Goal: Book appointment/travel/reservation

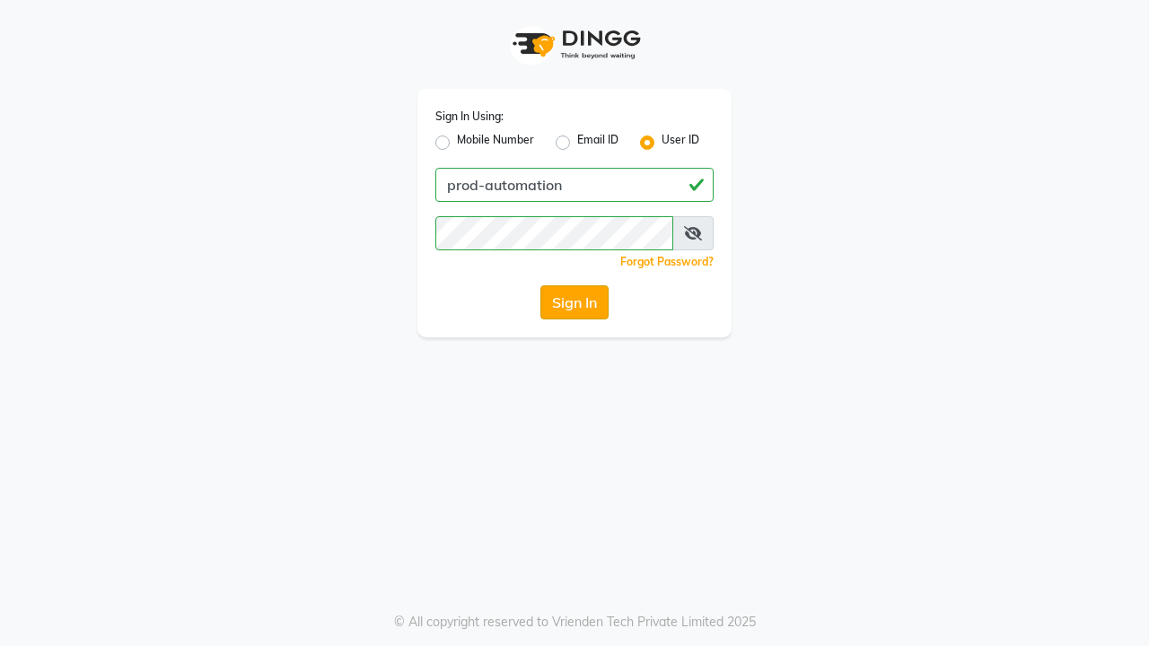
click at [575, 303] on button "Sign In" at bounding box center [574, 302] width 68 height 34
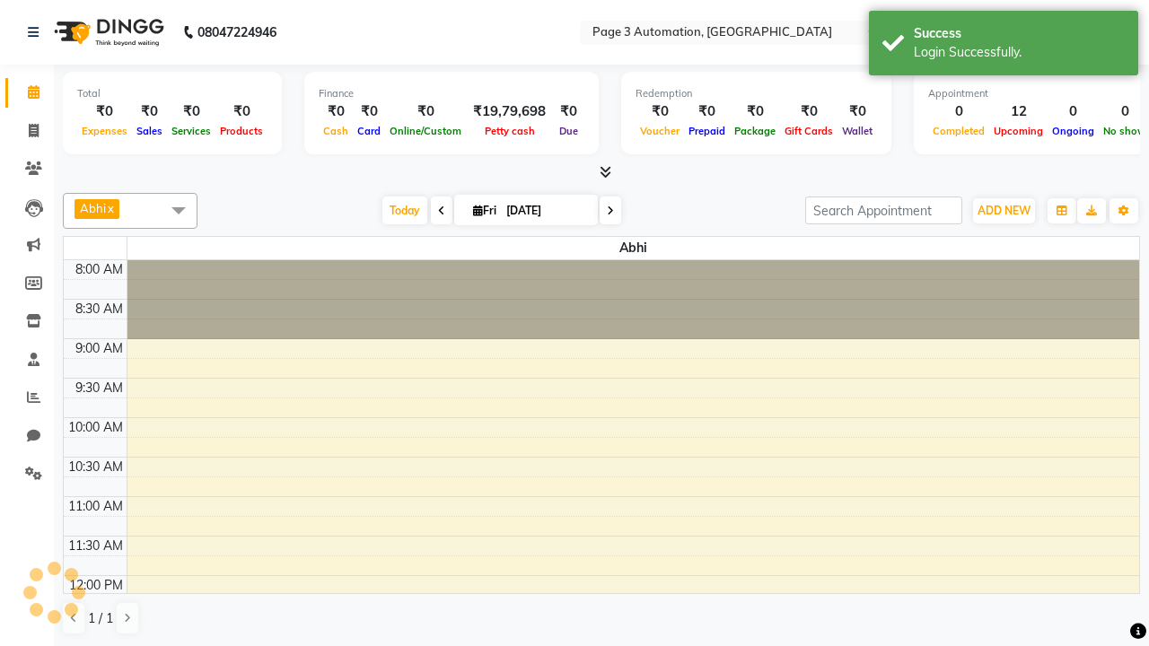
select select "en"
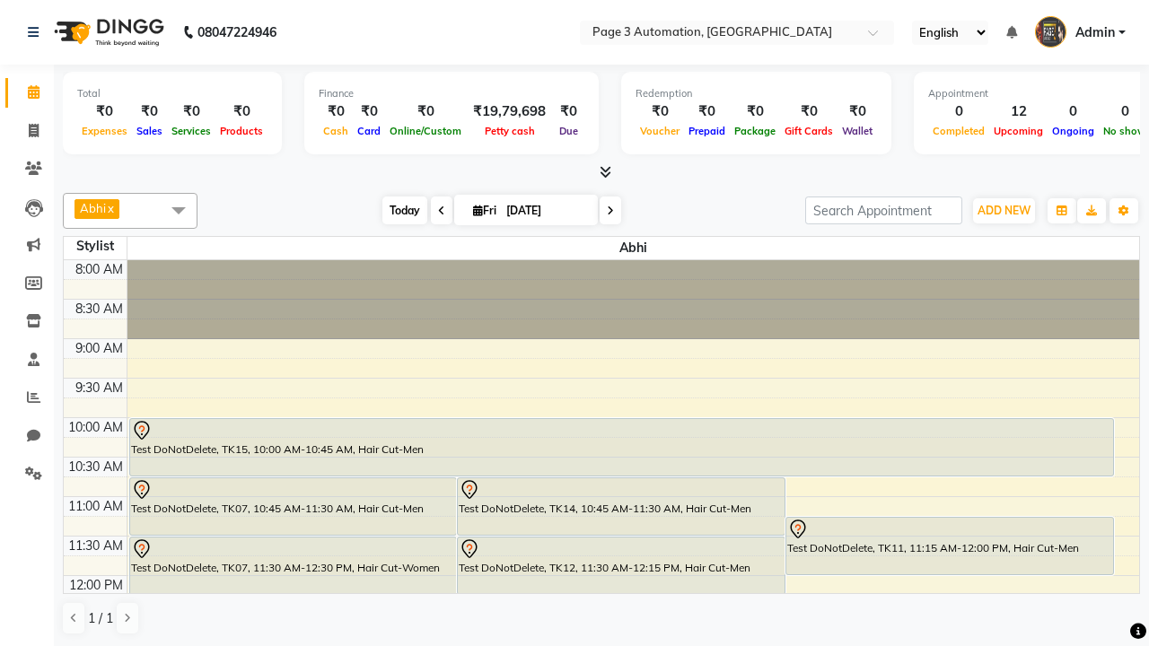
click at [396, 210] on span "Today" at bounding box center [404, 211] width 45 height 28
click at [1004, 210] on span "ADD NEW" at bounding box center [1004, 210] width 53 height 13
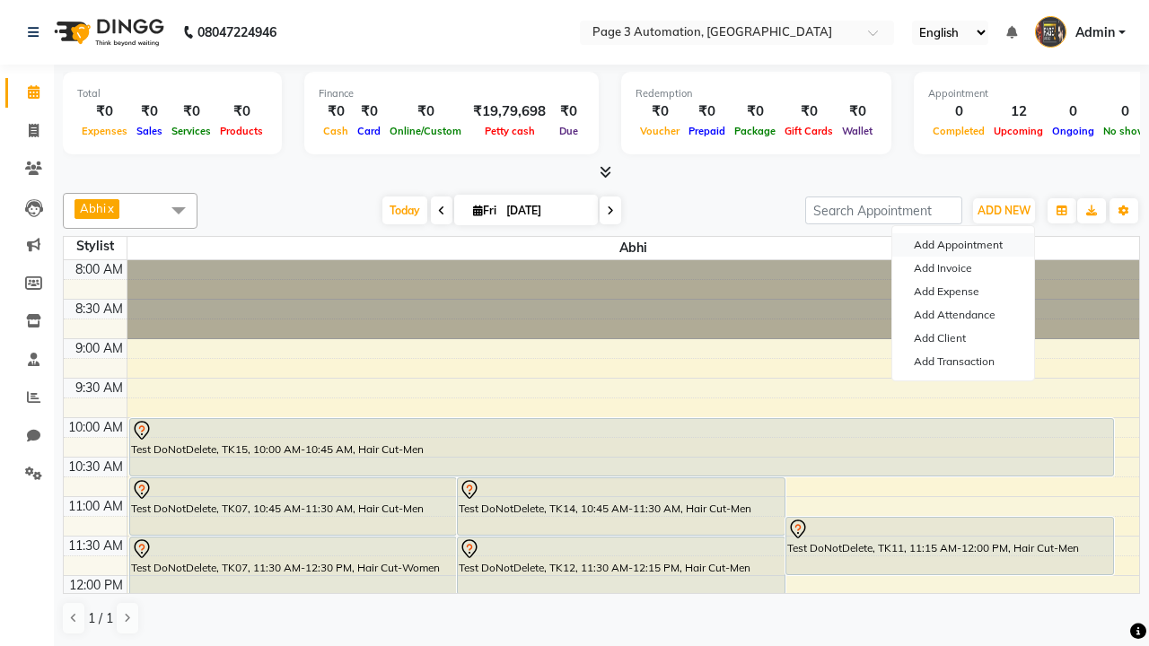
click at [963, 245] on button "Add Appointment" at bounding box center [963, 244] width 142 height 23
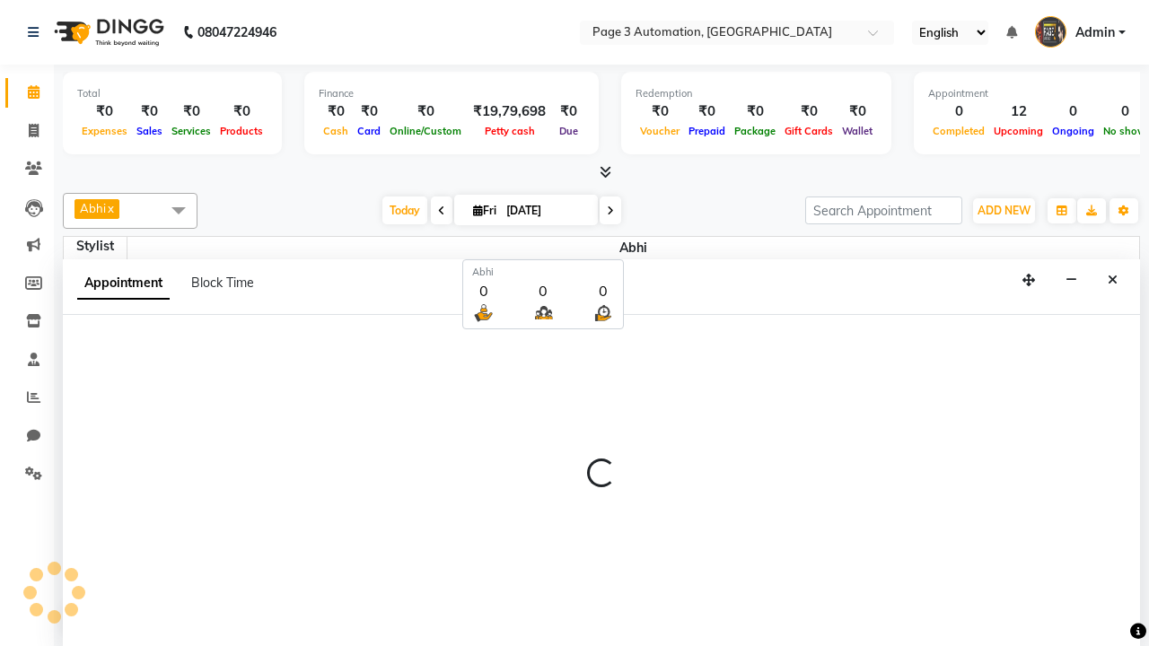
scroll to position [1, 0]
select select "tentative"
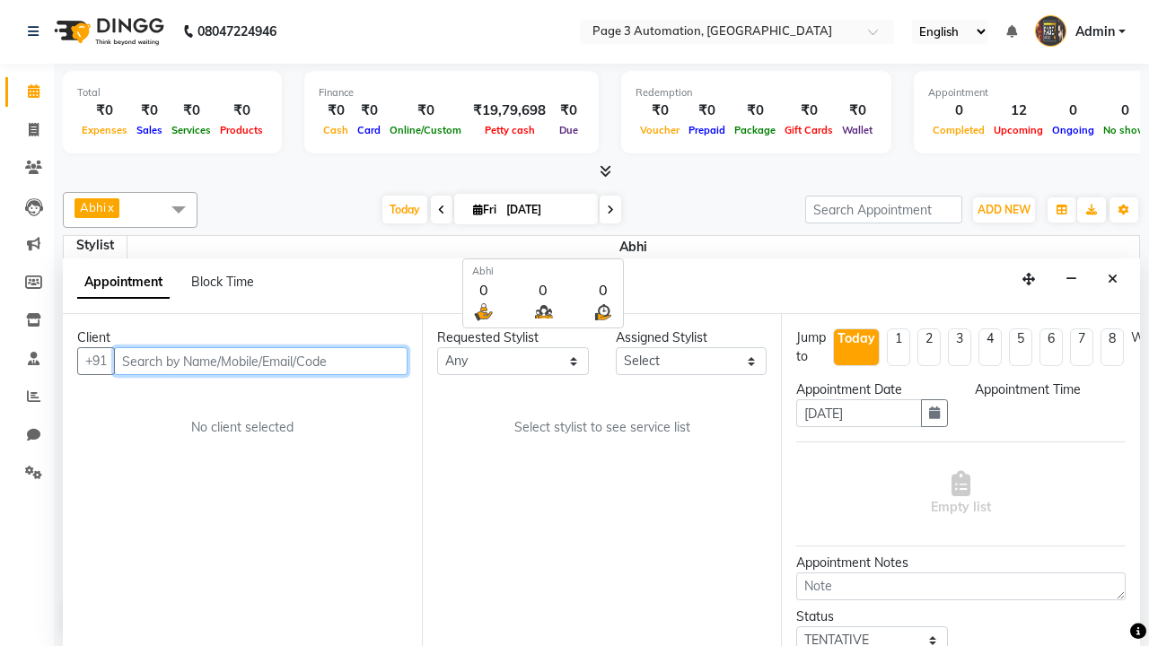
select select "540"
type input "8192346578"
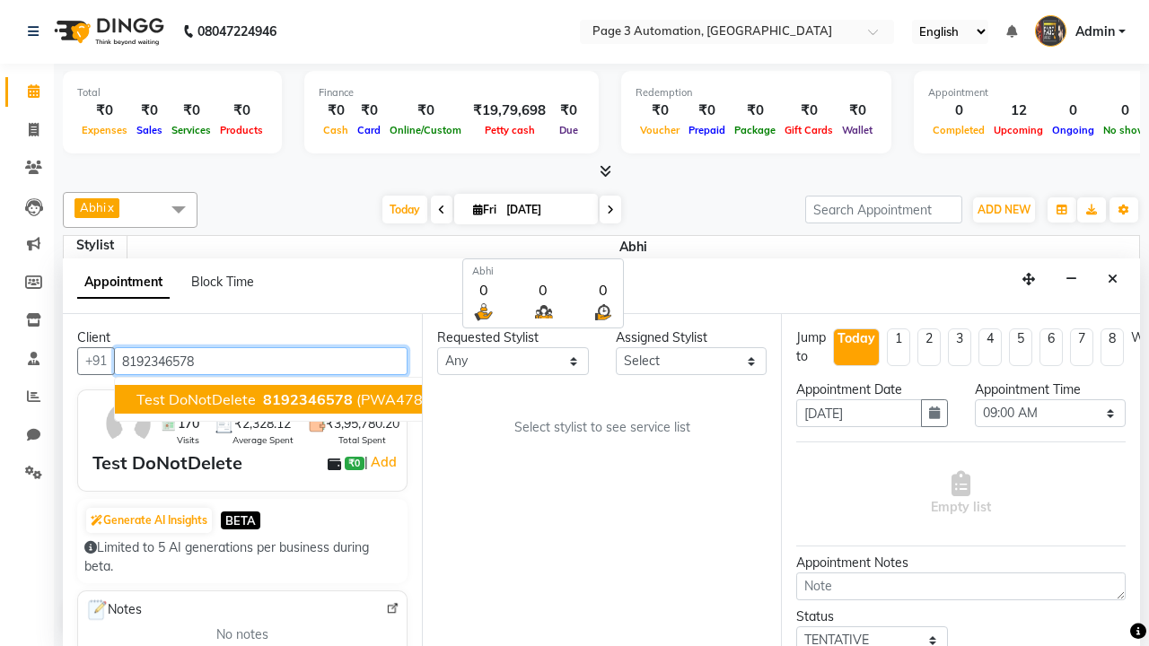
click at [263, 399] on span "8192346578" at bounding box center [308, 400] width 90 height 18
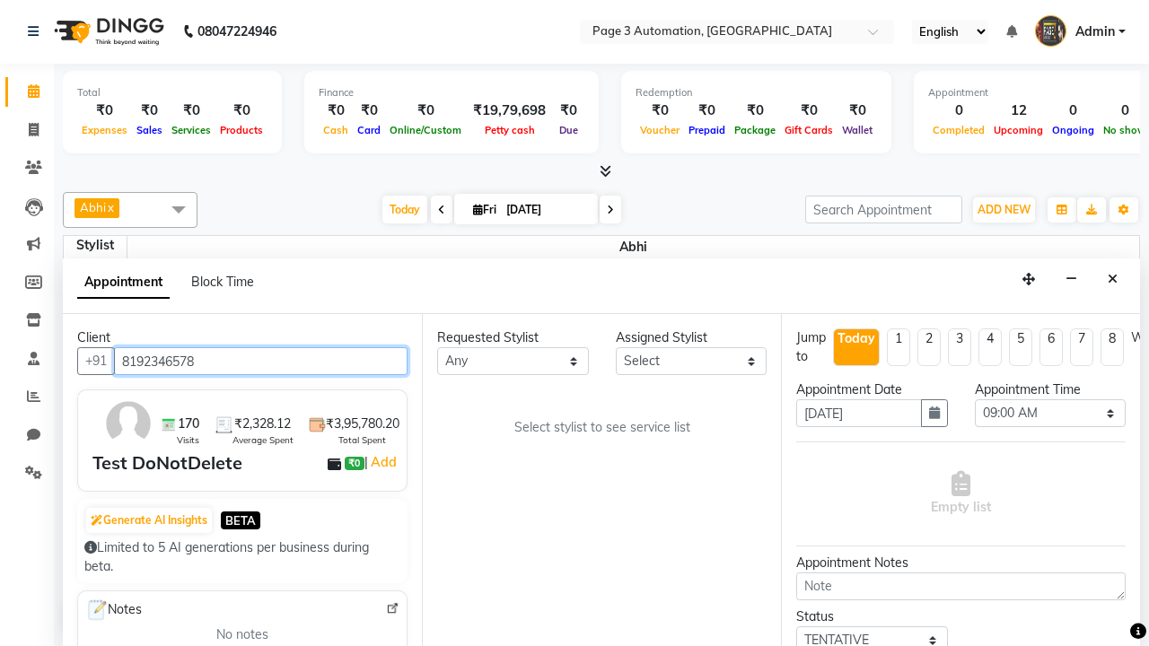
select select "711"
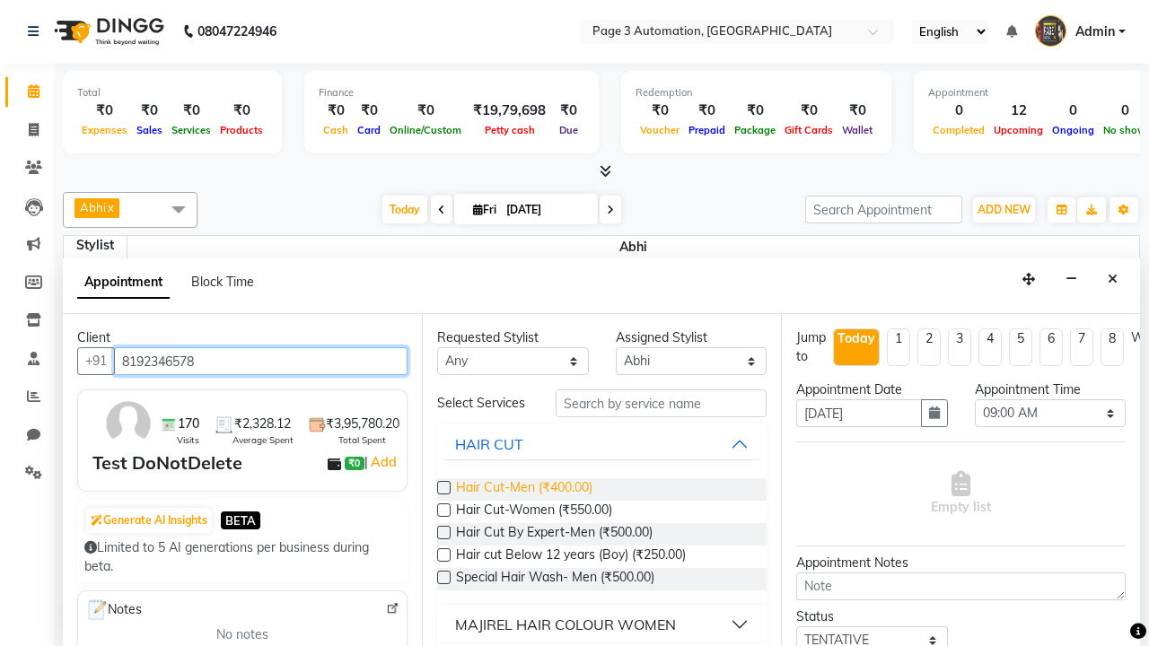
type input "8192346578"
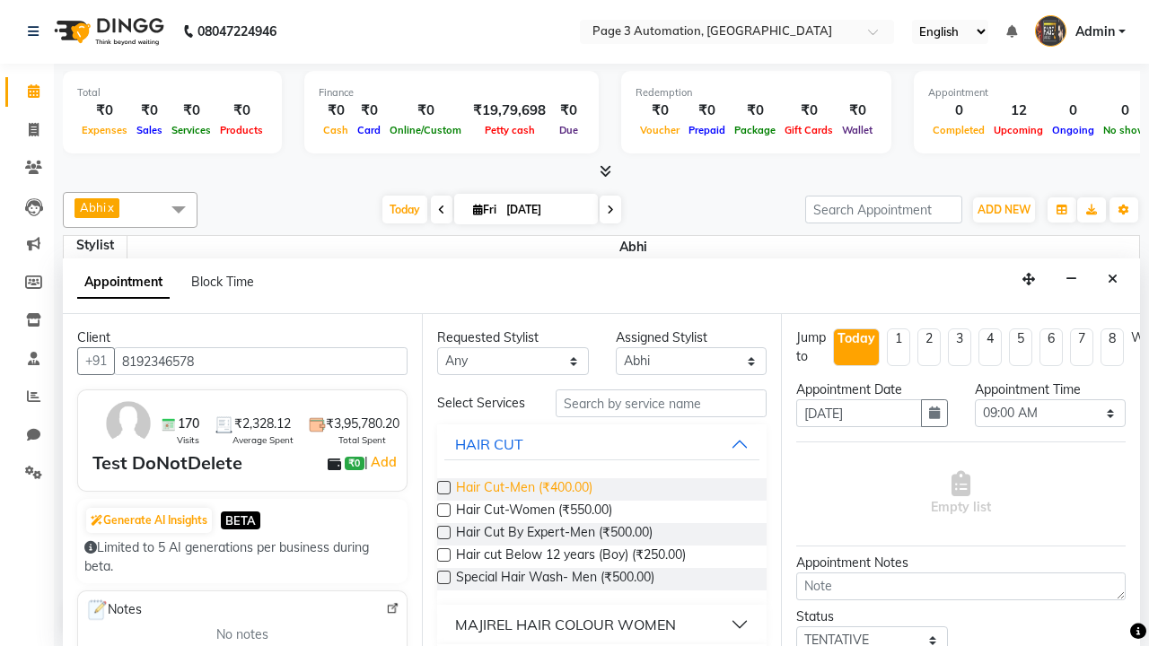
click at [523, 489] on span "Hair Cut-Men (₹400.00)" at bounding box center [524, 489] width 136 height 22
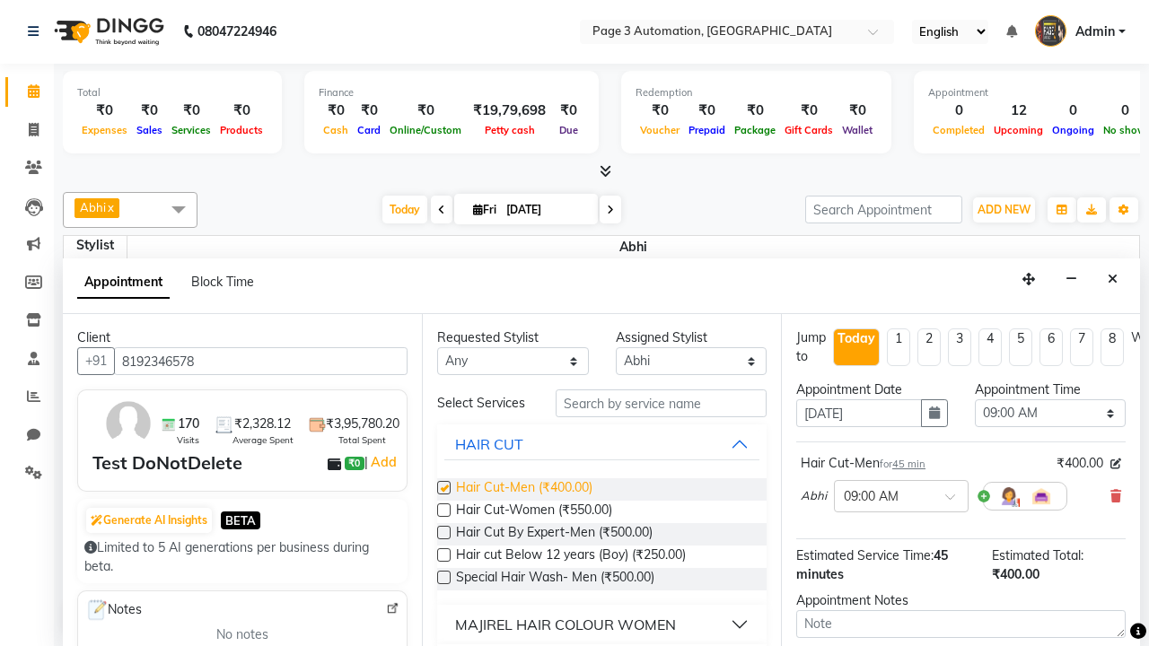
checkbox input "false"
select select "720"
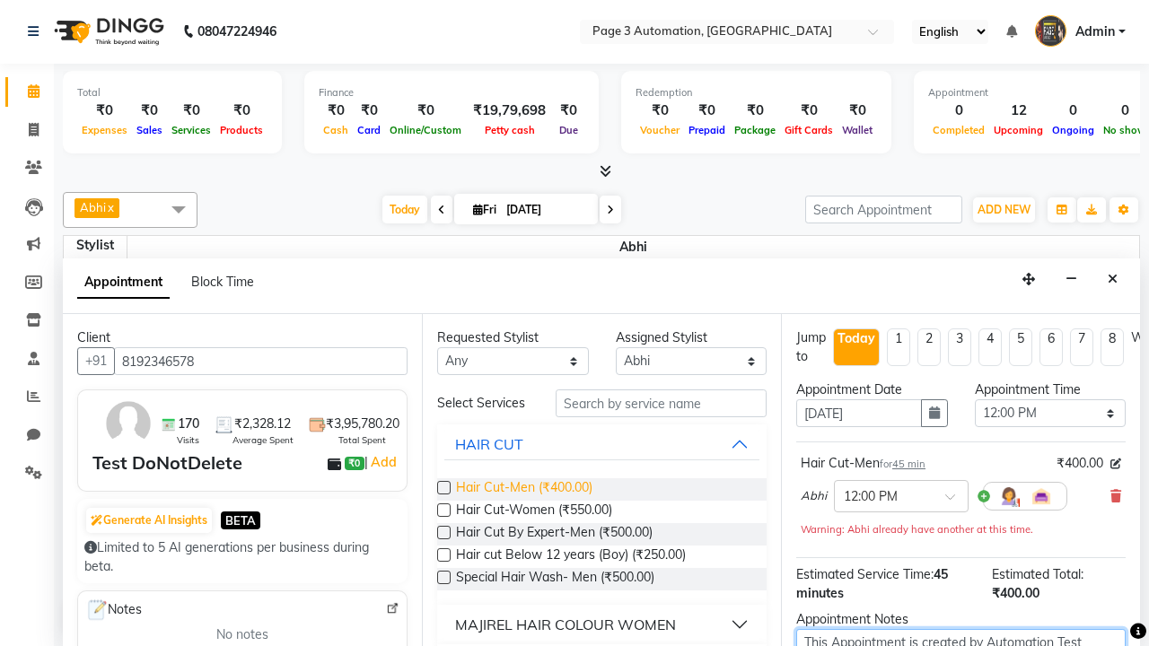
scroll to position [5, 0]
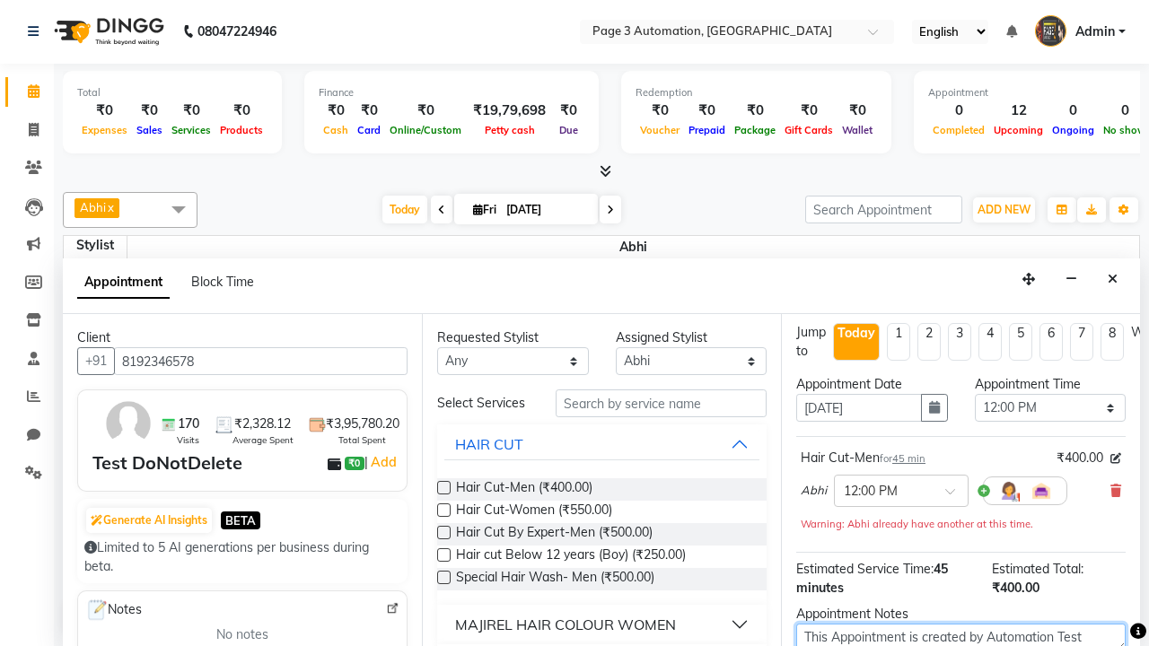
type textarea "This Appointment is created by Automation Test"
checkbox input "false"
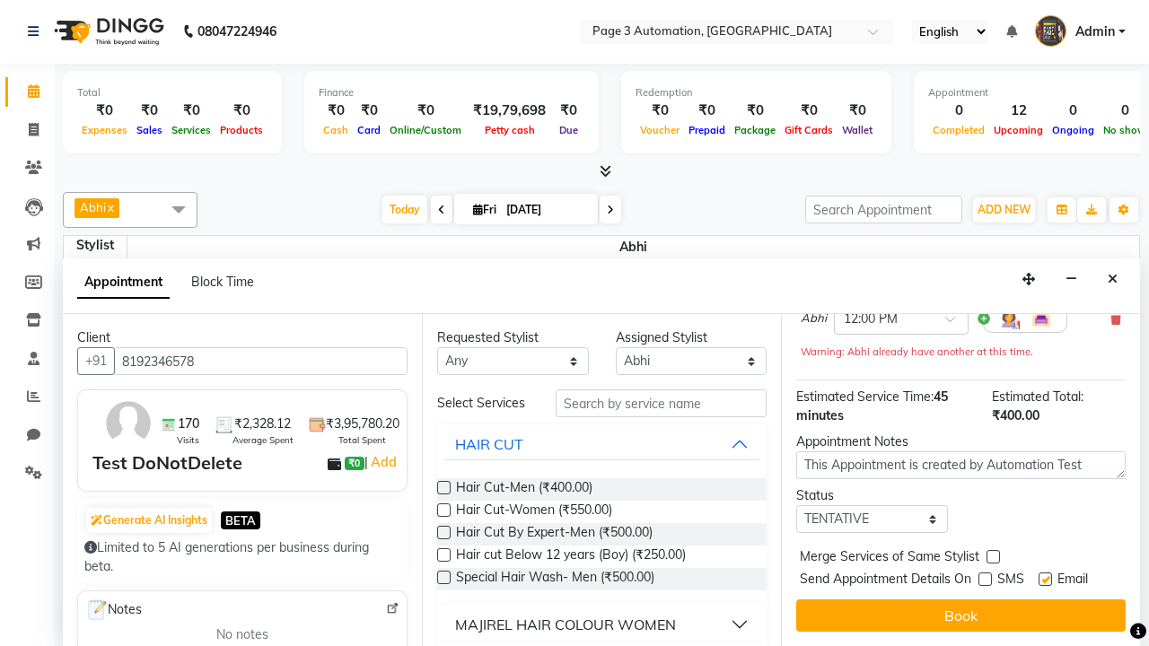
click at [1045, 579] on label at bounding box center [1045, 579] width 13 height 13
click at [1045, 579] on input "checkbox" at bounding box center [1045, 581] width 12 height 12
checkbox input "false"
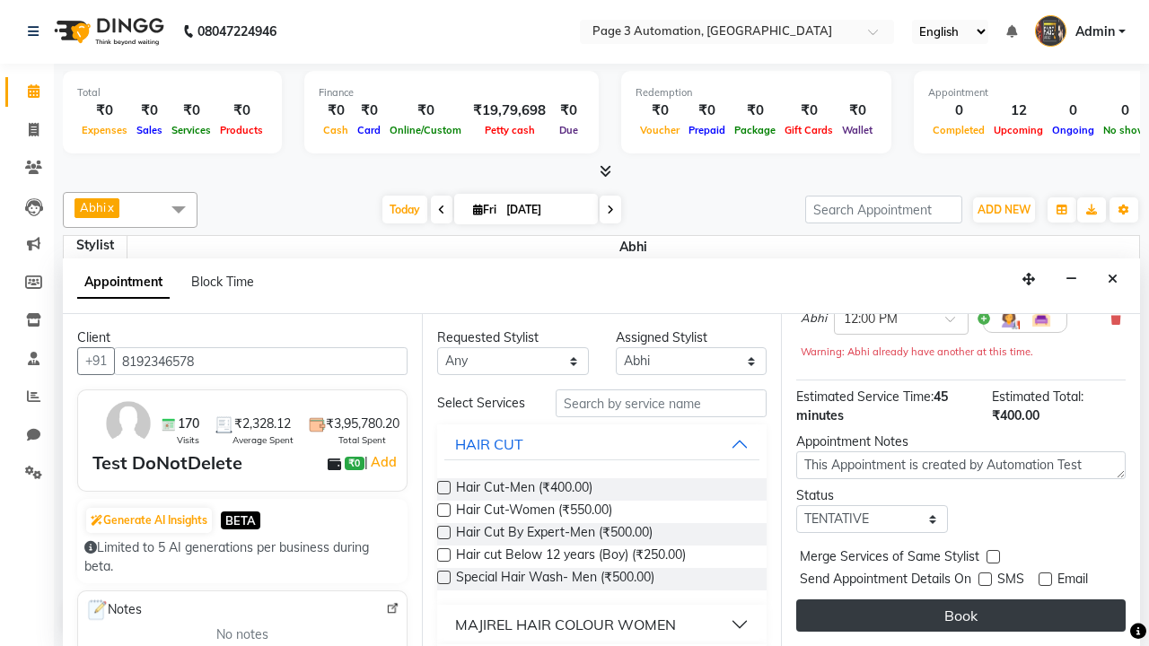
click at [961, 616] on button "Book" at bounding box center [960, 616] width 329 height 32
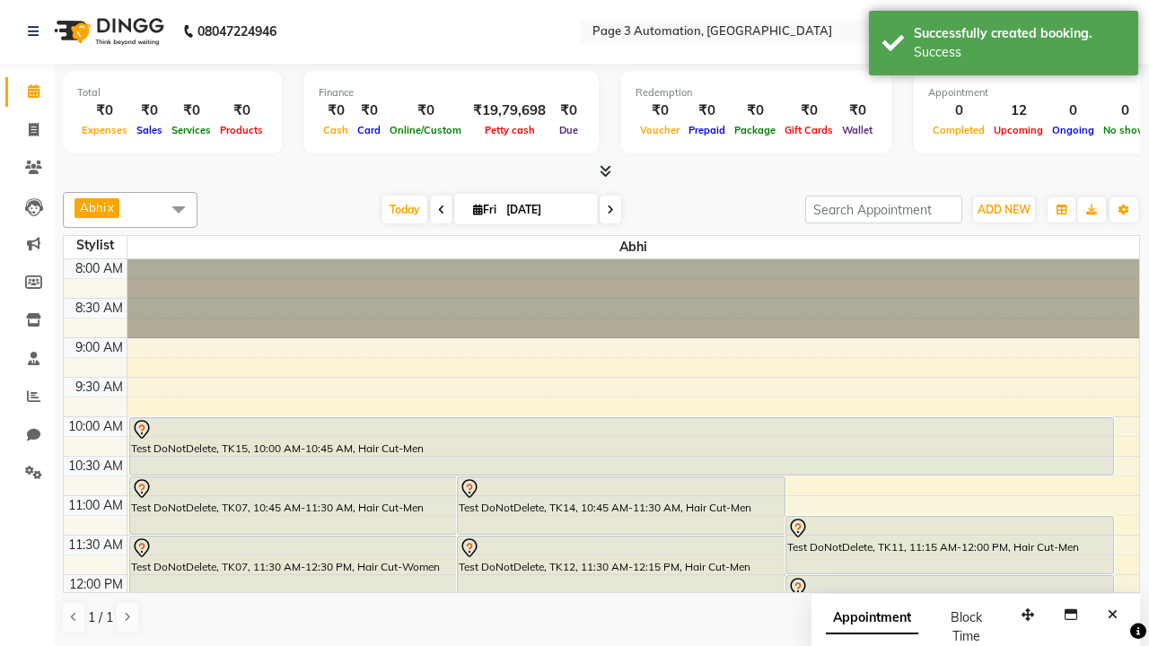
scroll to position [0, 0]
click at [1004, 46] on div "Success" at bounding box center [1019, 52] width 211 height 19
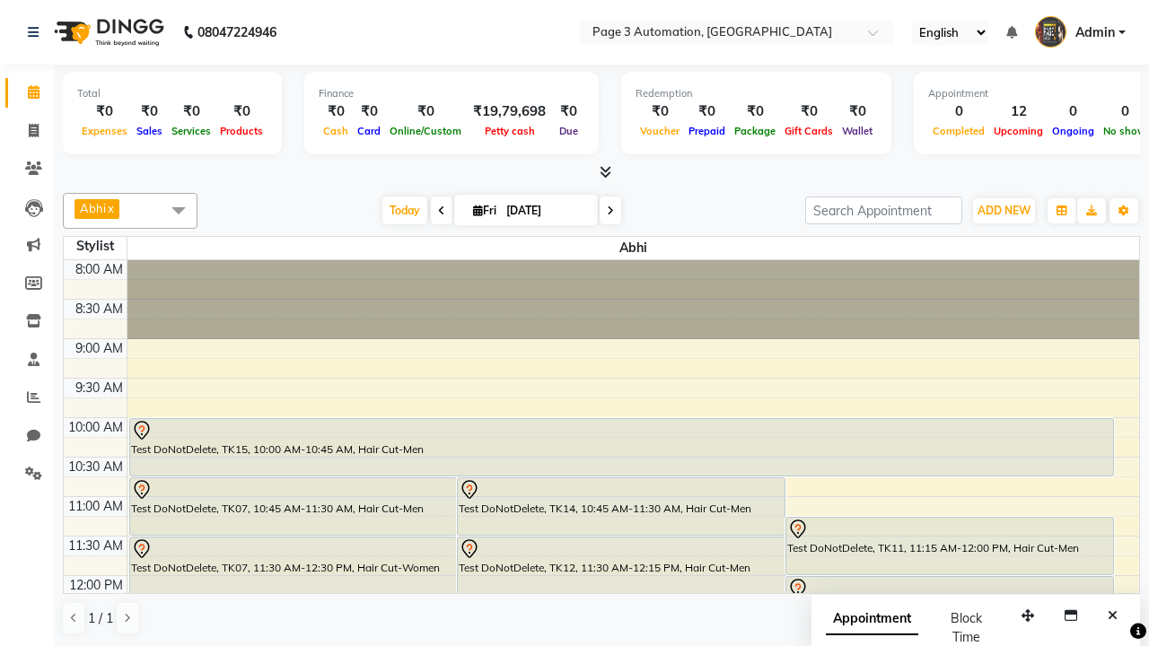
click at [179, 210] on span at bounding box center [179, 210] width 36 height 34
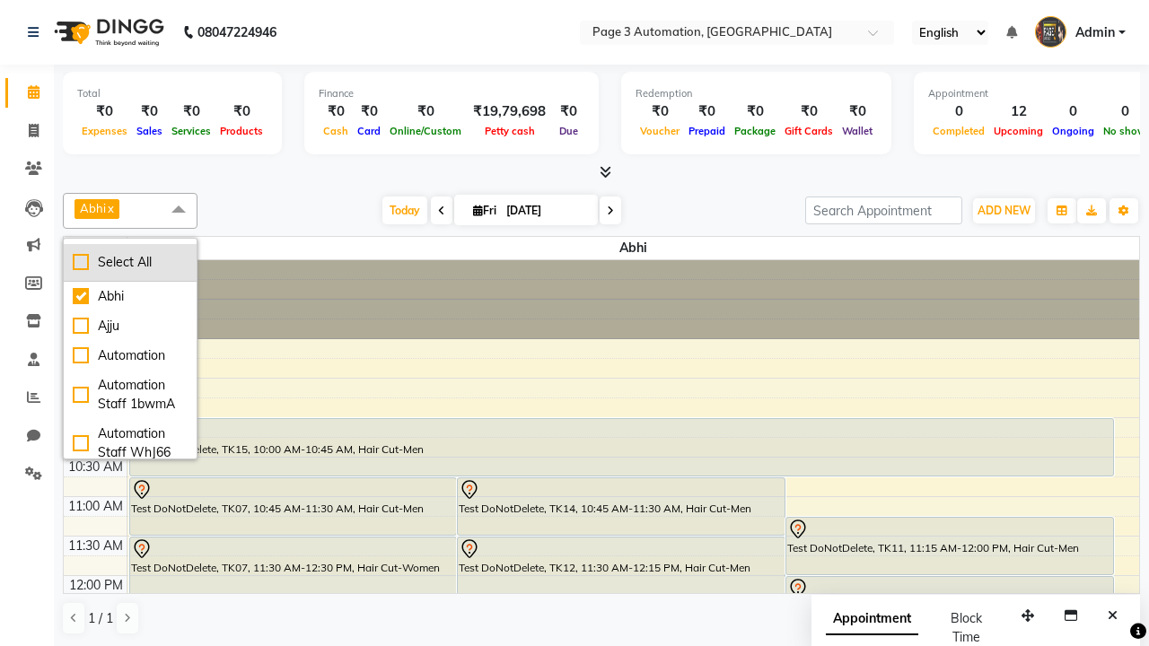
click at [130, 262] on div "Select All" at bounding box center [130, 262] width 115 height 19
checkbox input "true"
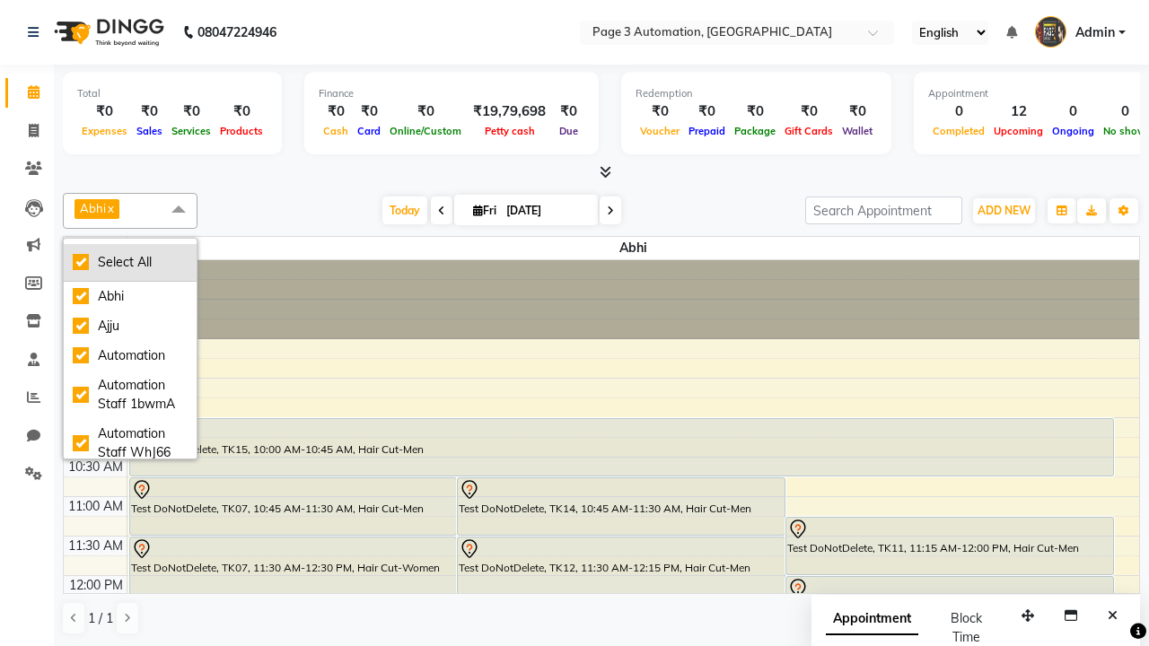
checkbox input "true"
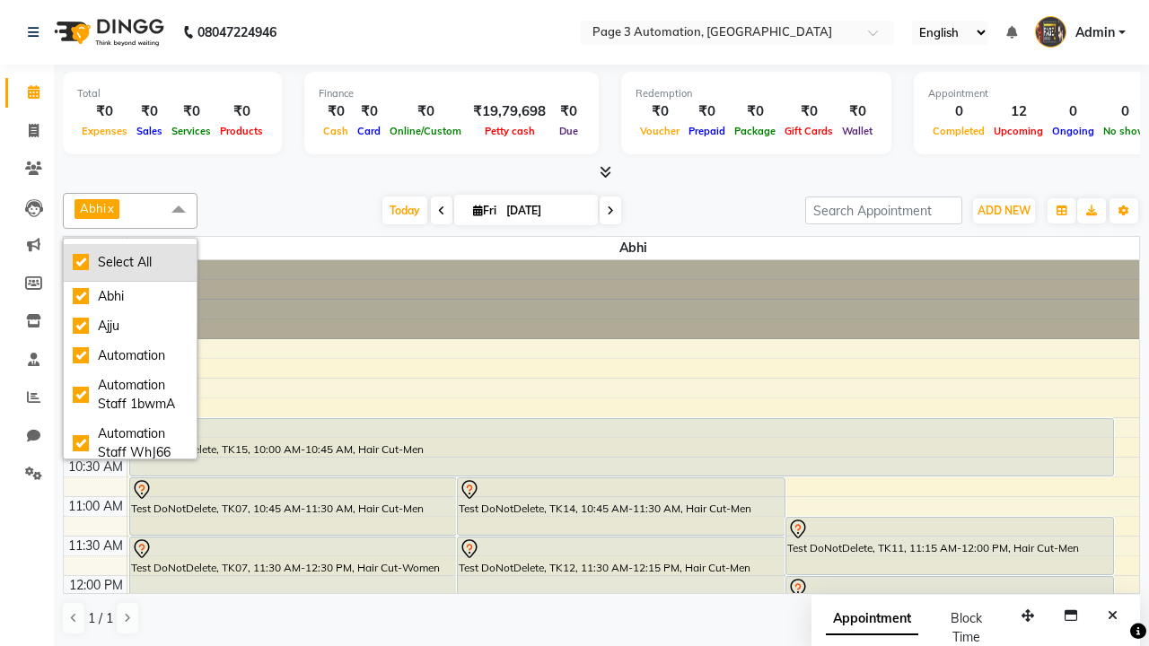
checkbox input "true"
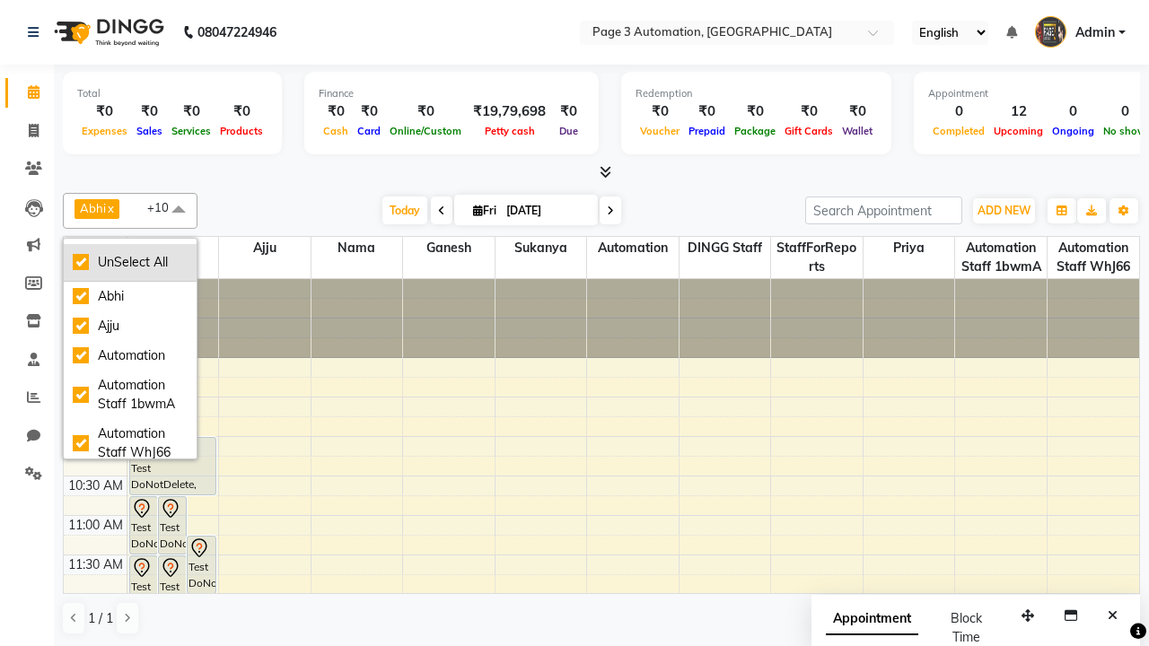
click at [130, 262] on div "UnSelect All" at bounding box center [130, 262] width 115 height 19
checkbox input "false"
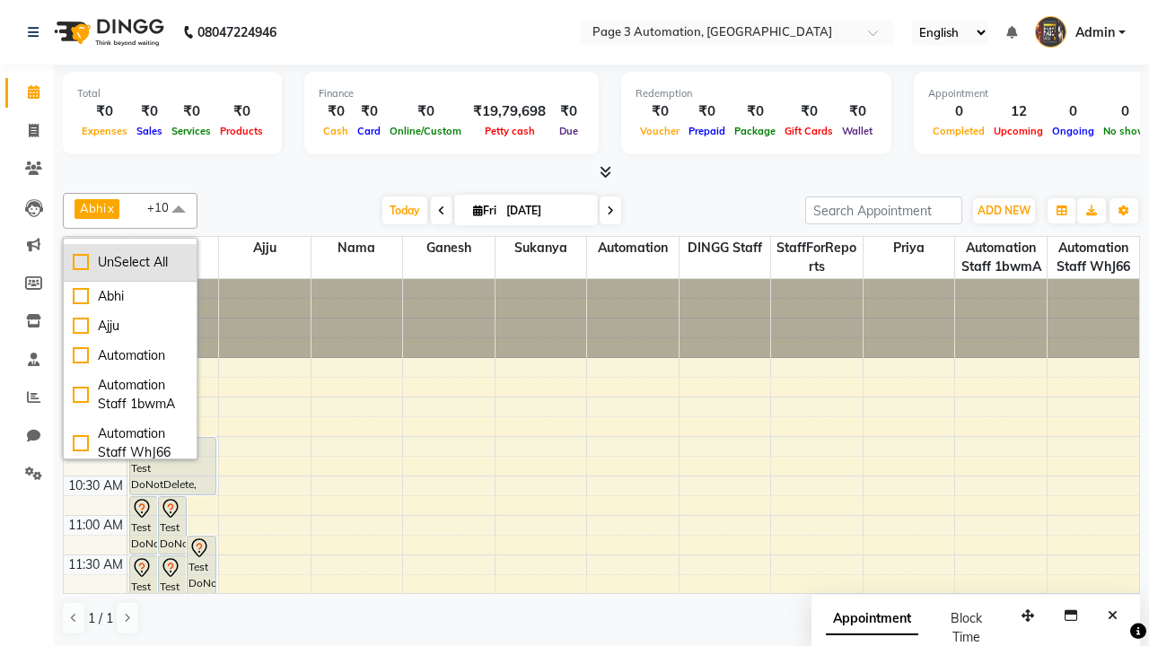
checkbox input "false"
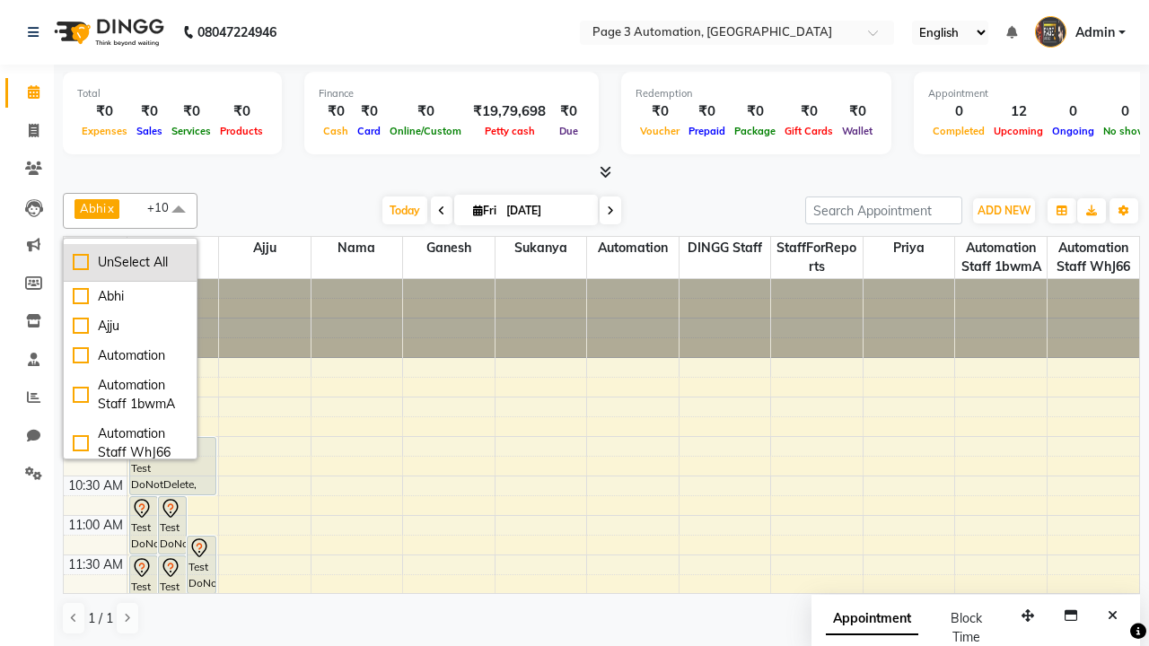
checkbox input "false"
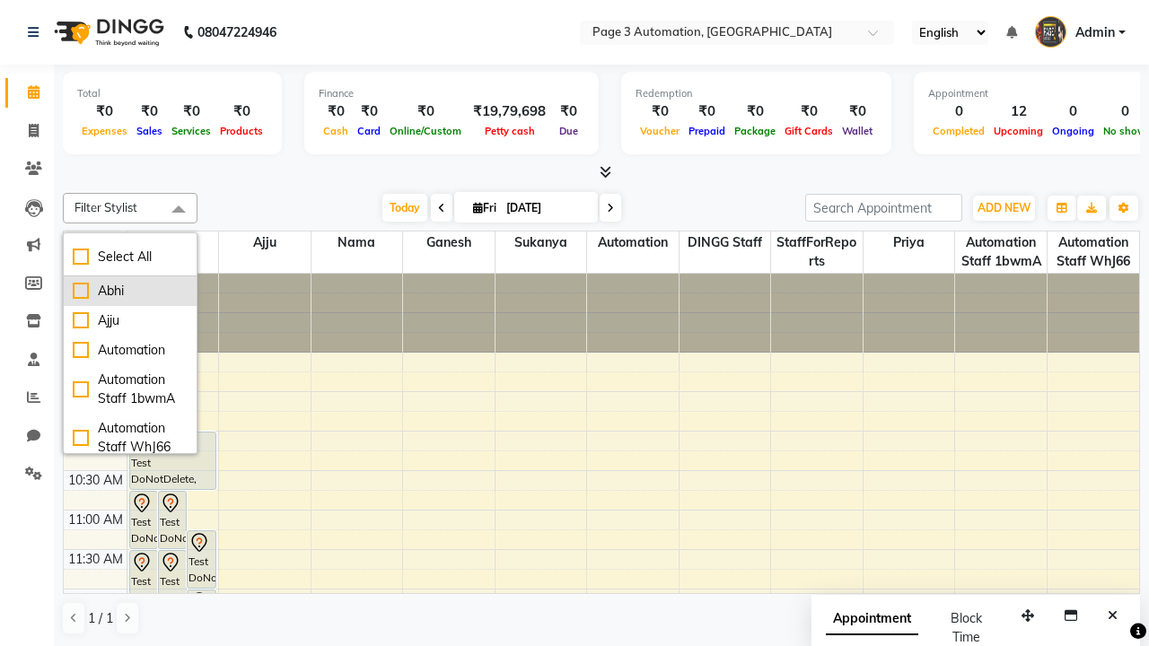
click at [130, 291] on div "Abhi" at bounding box center [130, 291] width 115 height 19
checkbox input "true"
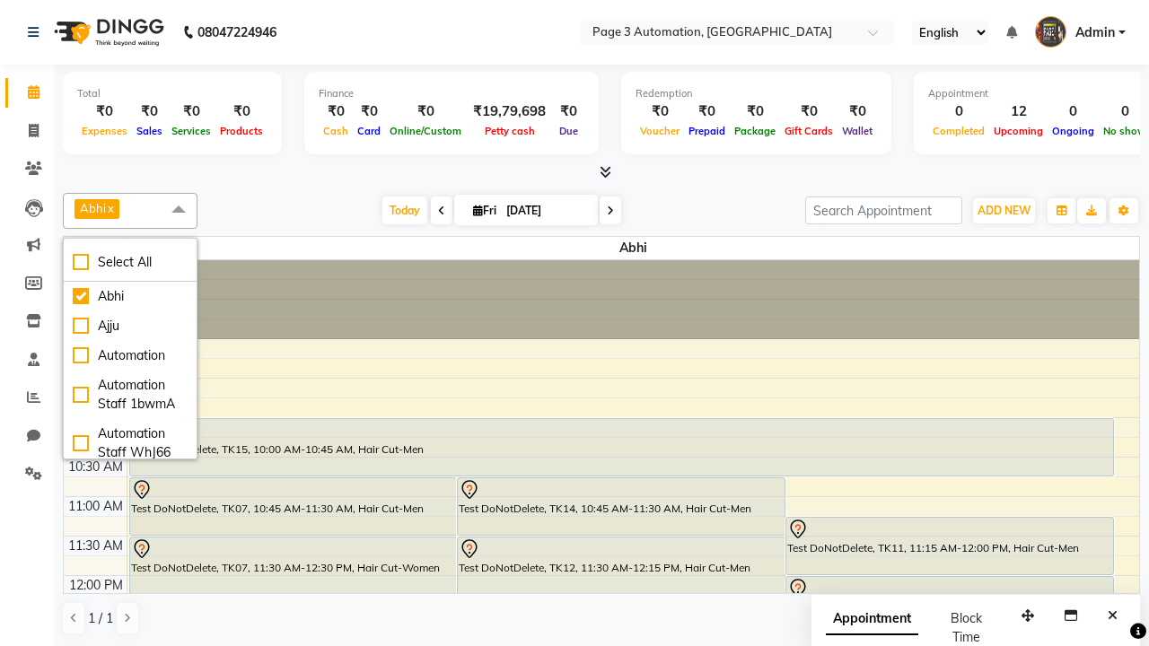
click at [179, 210] on span at bounding box center [179, 210] width 36 height 34
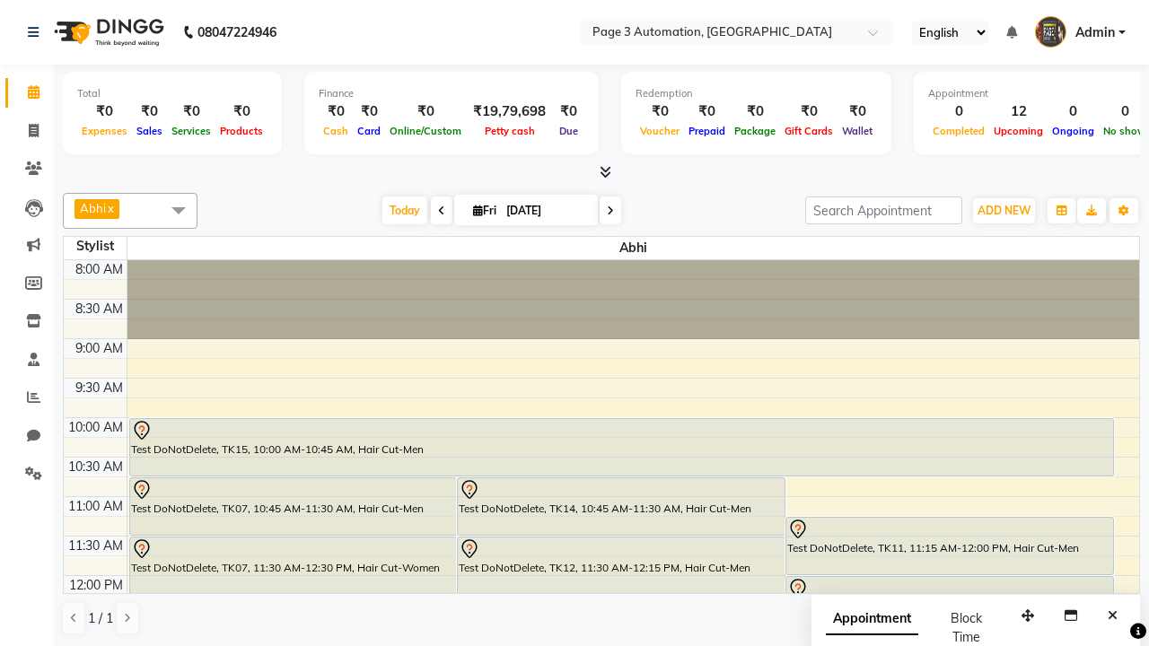
click at [949, 577] on div "Test DoNotDelete, TK16, 12:00 PM-12:45 PM, Hair Cut-Men" at bounding box center [949, 605] width 327 height 57
select select "7"
